Goal: Information Seeking & Learning: Find specific fact

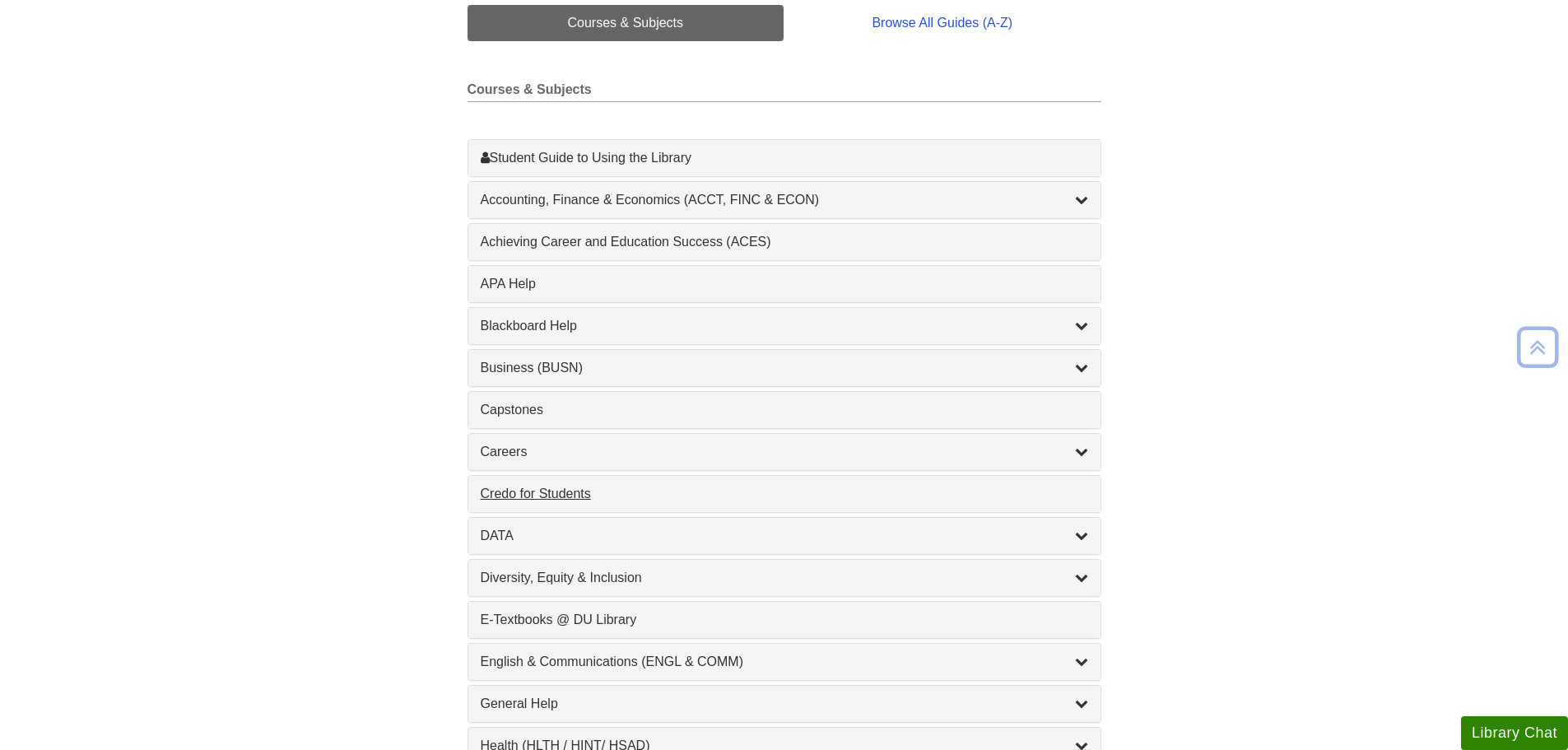
scroll to position [576, 0]
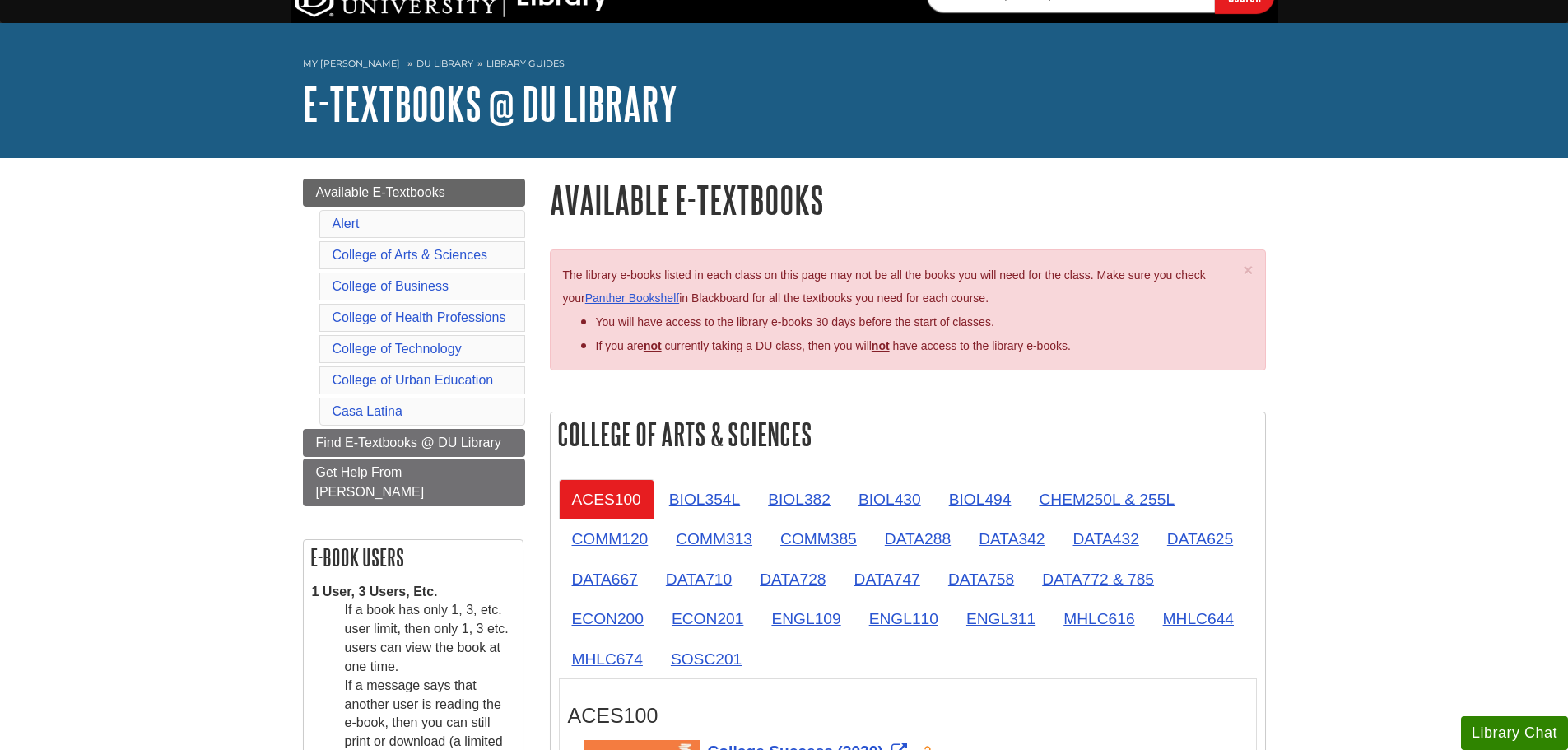
scroll to position [191, 0]
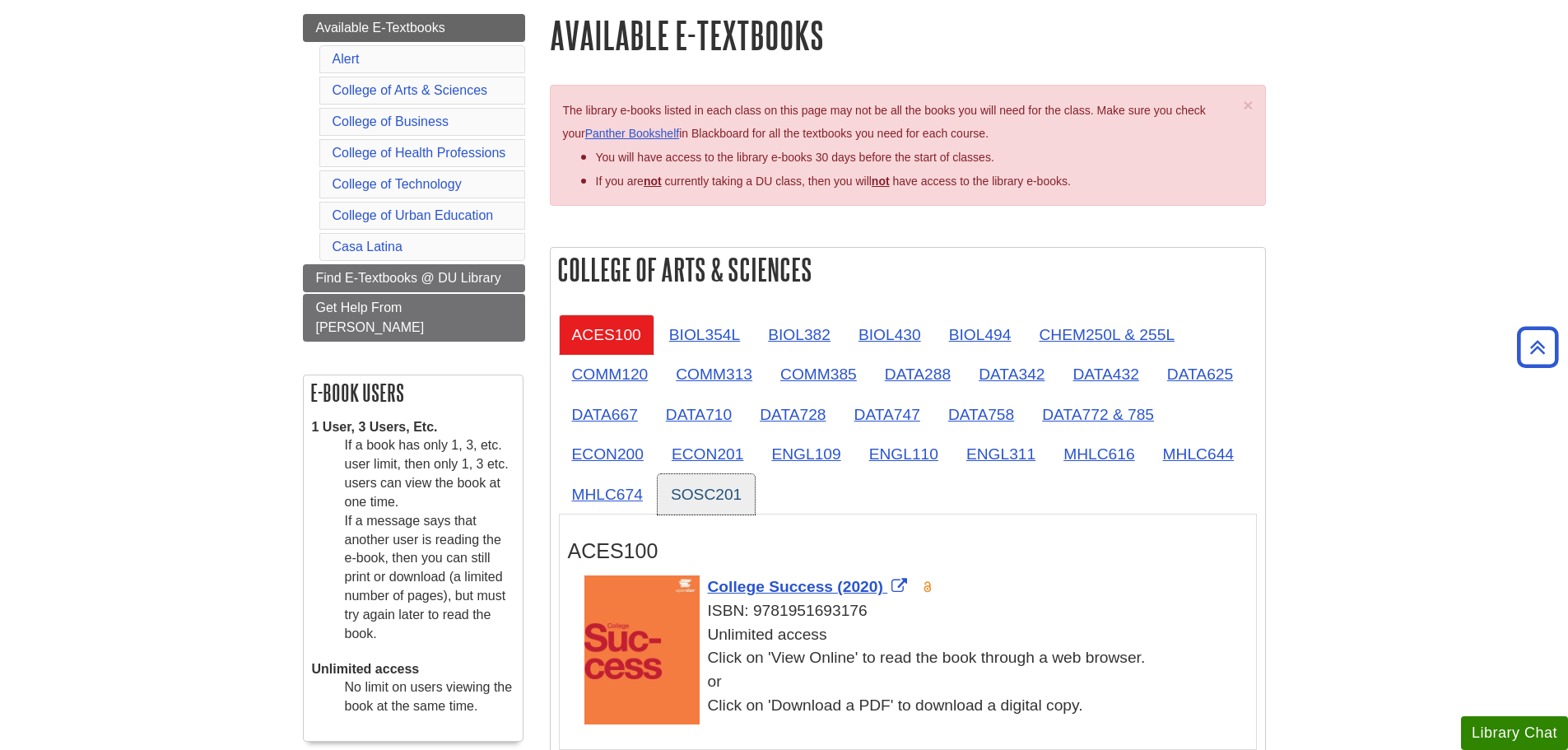
click at [728, 493] on link "SOSC201" at bounding box center [706, 494] width 97 height 40
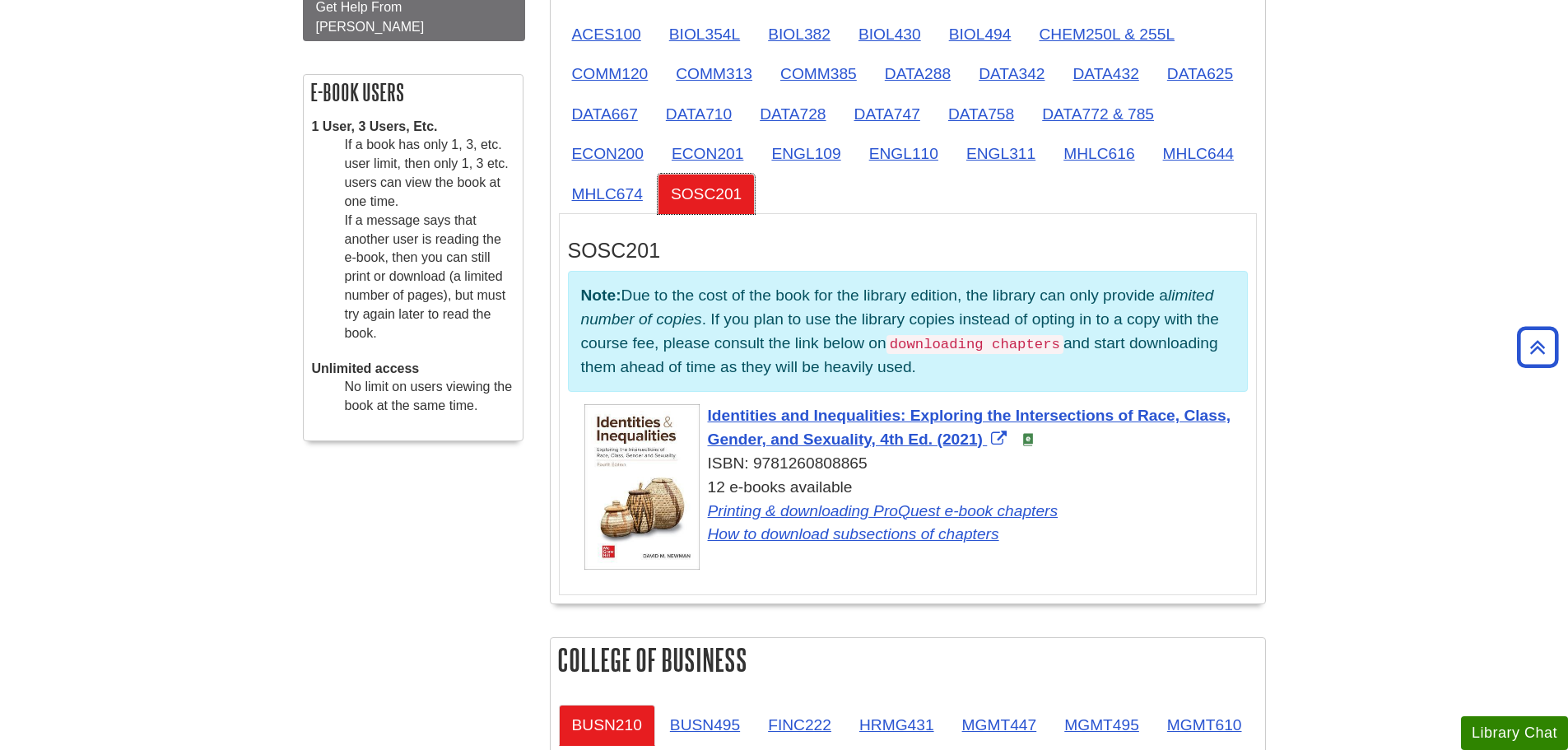
scroll to position [521, 0]
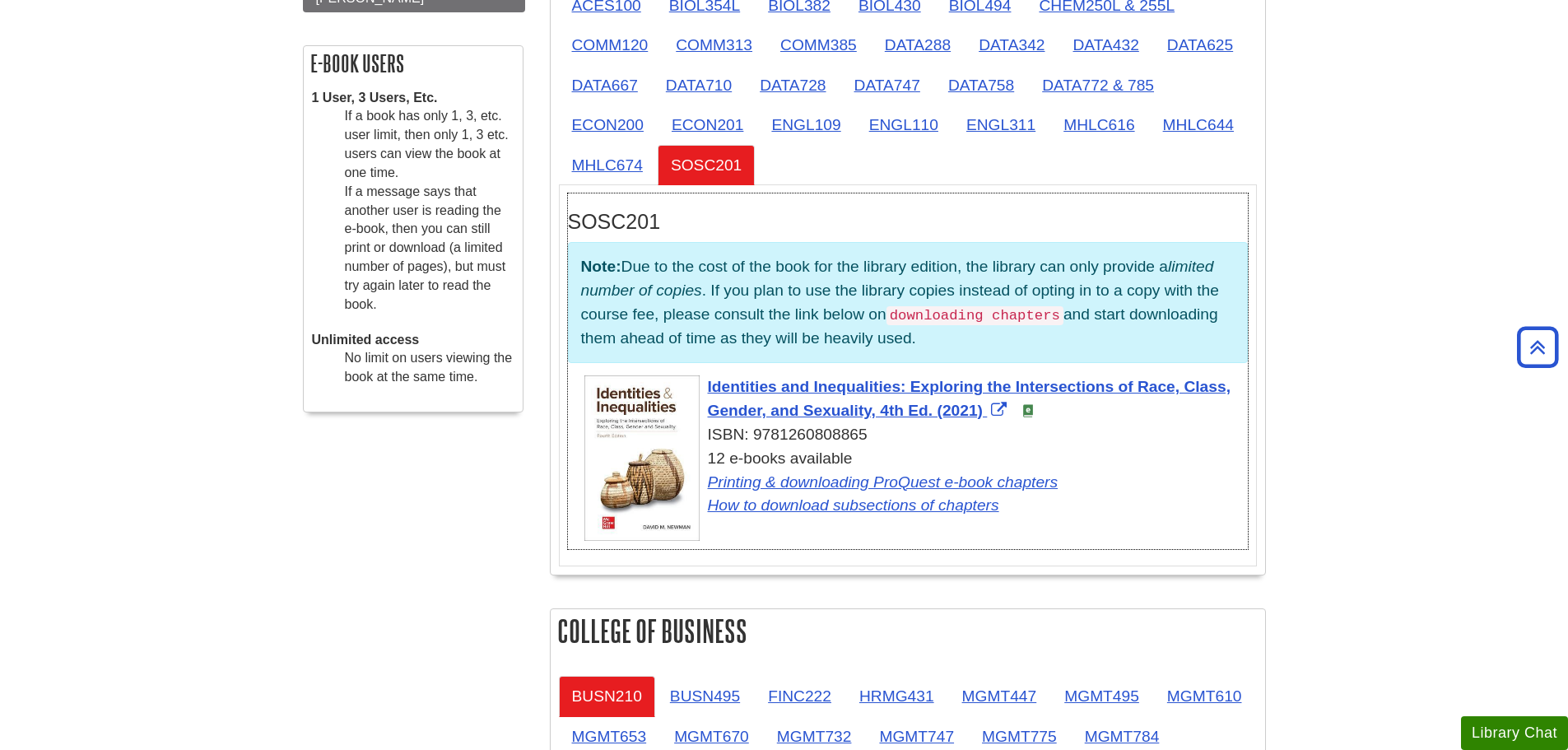
drag, startPoint x: 753, startPoint y: 439, endPoint x: 864, endPoint y: 438, distance: 111.0
click at [864, 438] on div "ISBN: 9781260808865" at bounding box center [916, 435] width 663 height 24
copy div "9781260808865"
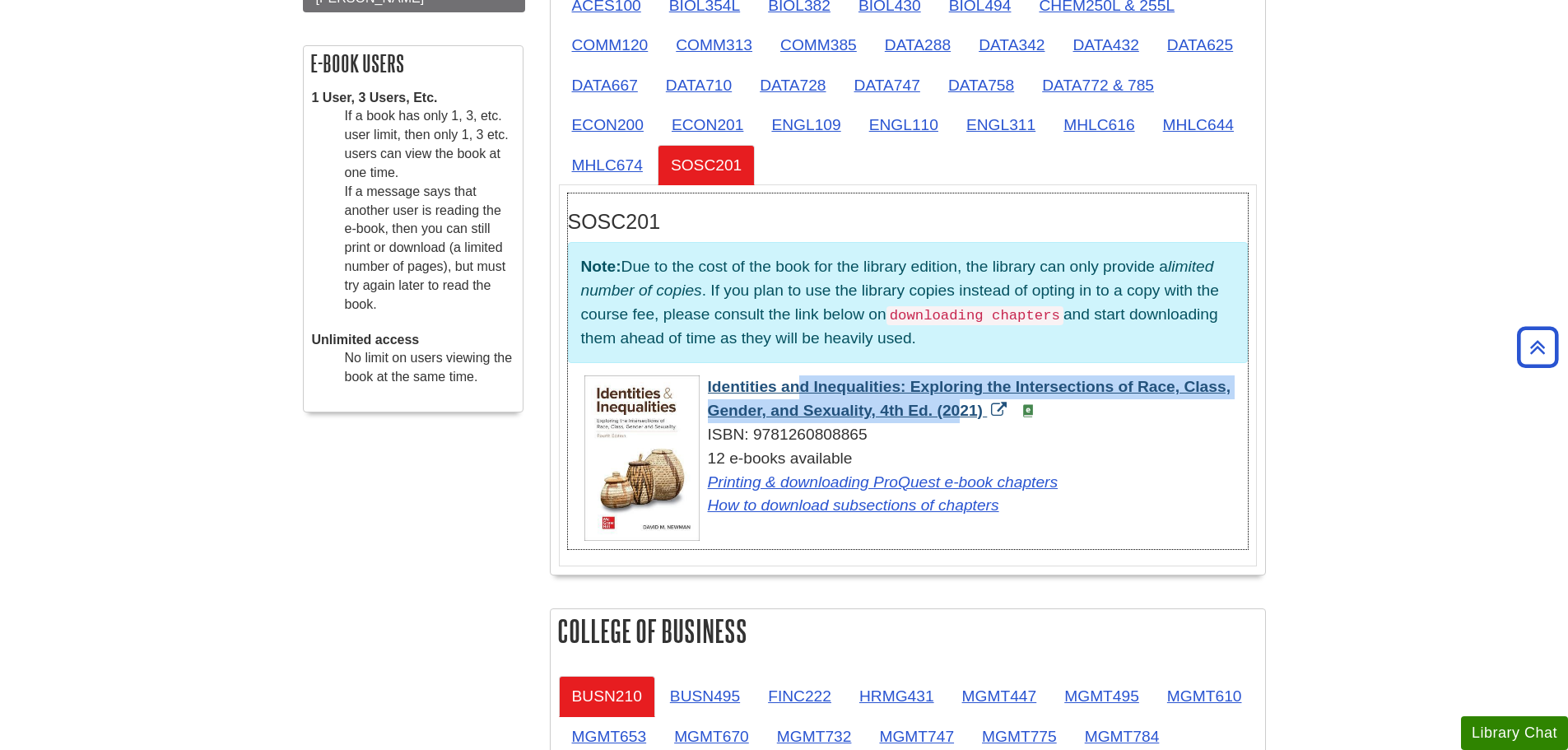
drag, startPoint x: 703, startPoint y: 387, endPoint x: 872, endPoint y: 413, distance: 171.0
click at [872, 413] on div "Identities and Inequalities: Exploring the Intersections of Race, Class, Gender…" at bounding box center [916, 447] width 663 height 142
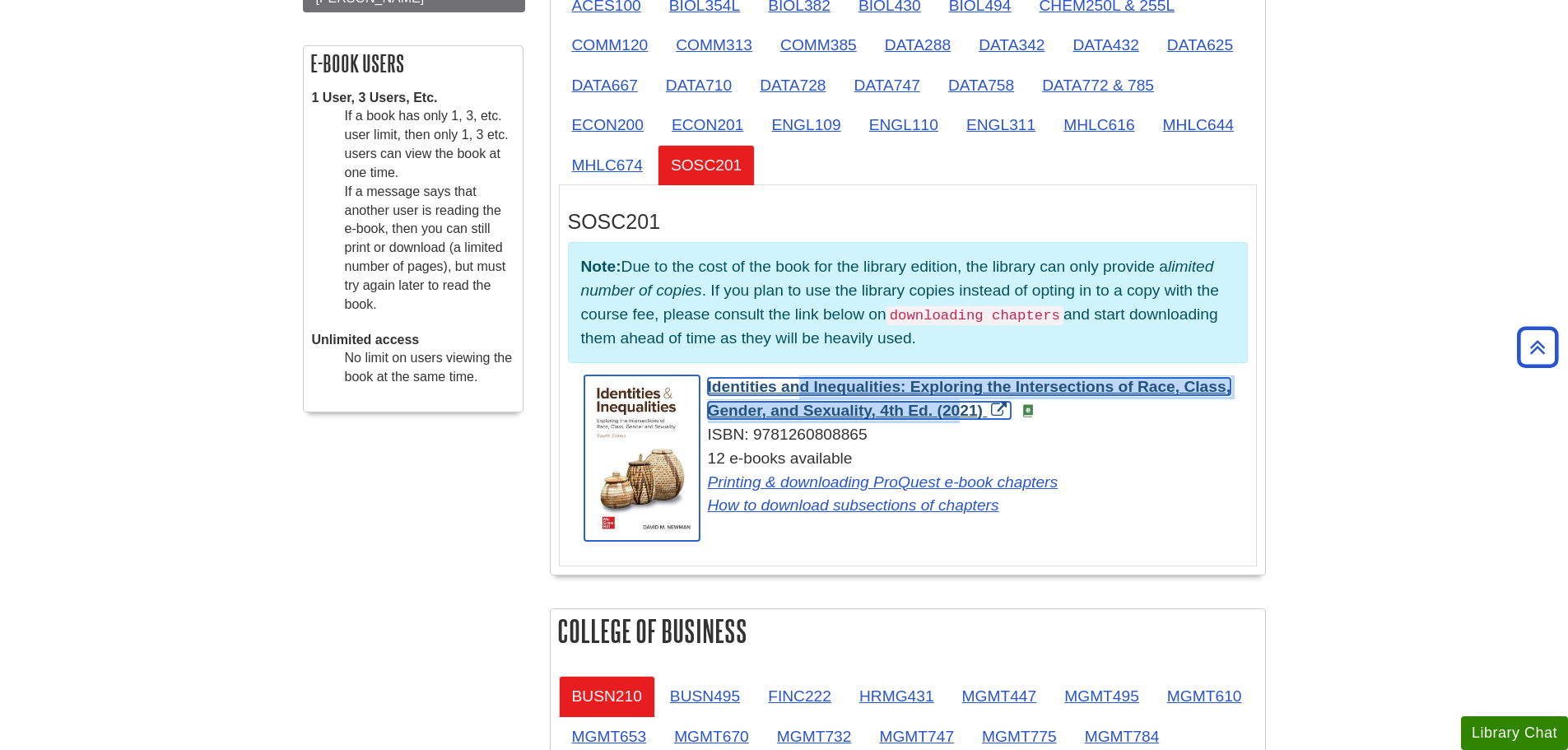
copy span "Identities and Inequalities: Exploring the Intersections of Race, Class, Gender…"
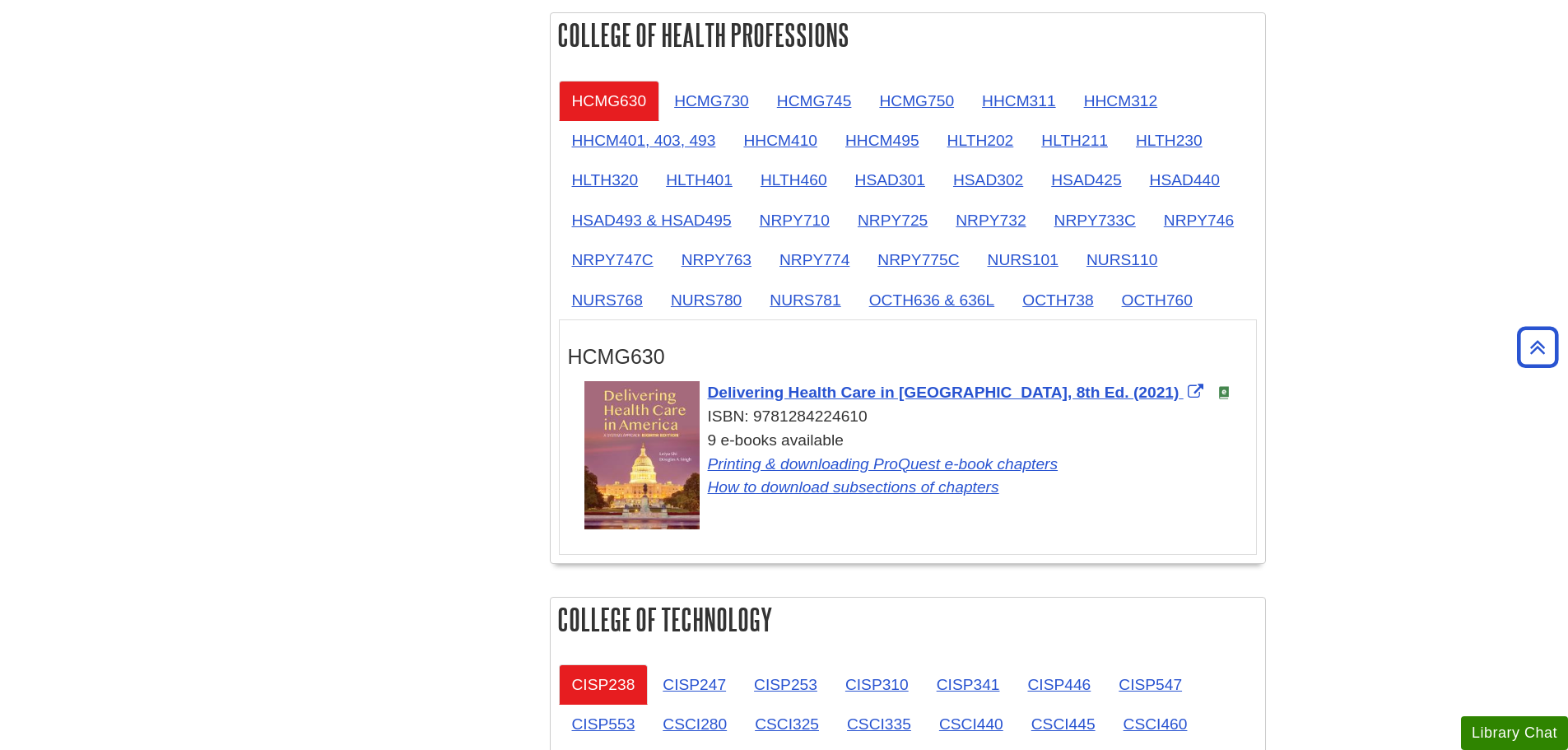
scroll to position [1838, 0]
